Goal: Navigation & Orientation: Find specific page/section

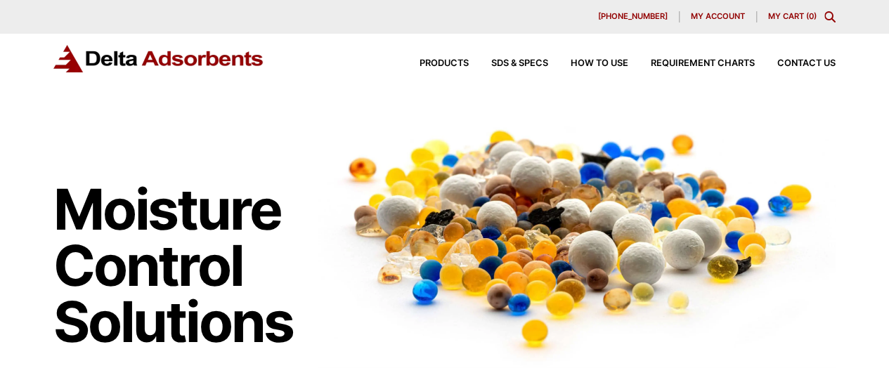
click at [805, 57] on div "Products SDS & SPECS How to Use Requirement Charts Contact Us" at bounding box center [616, 63] width 450 height 20
click at [802, 63] on span "Contact Us" at bounding box center [806, 63] width 58 height 9
click at [611, 63] on span "How to Use" at bounding box center [600, 63] width 58 height 9
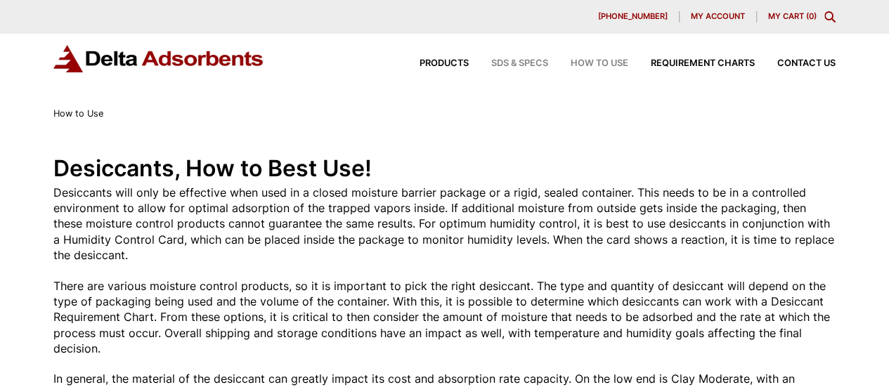
click at [515, 64] on span "SDS & SPECS" at bounding box center [519, 63] width 57 height 9
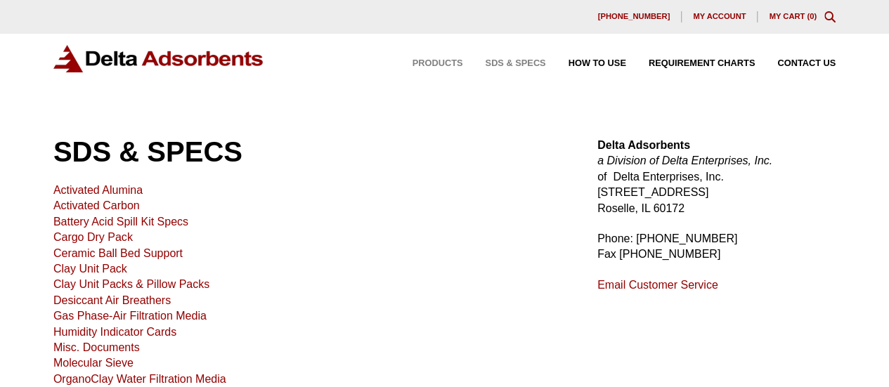
click at [426, 61] on span "Products" at bounding box center [437, 63] width 51 height 9
